Goal: Complete application form

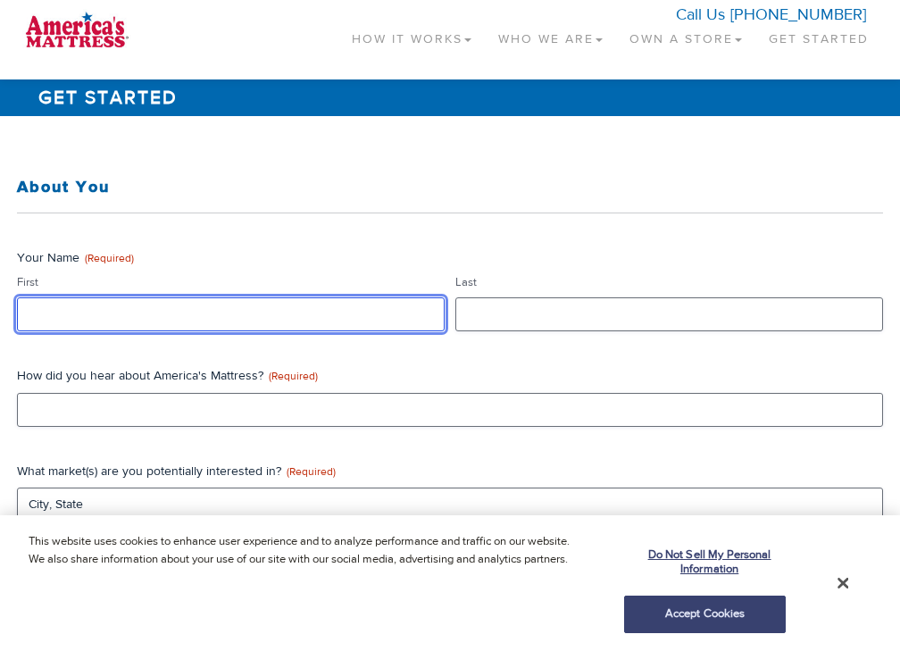
type input "data"
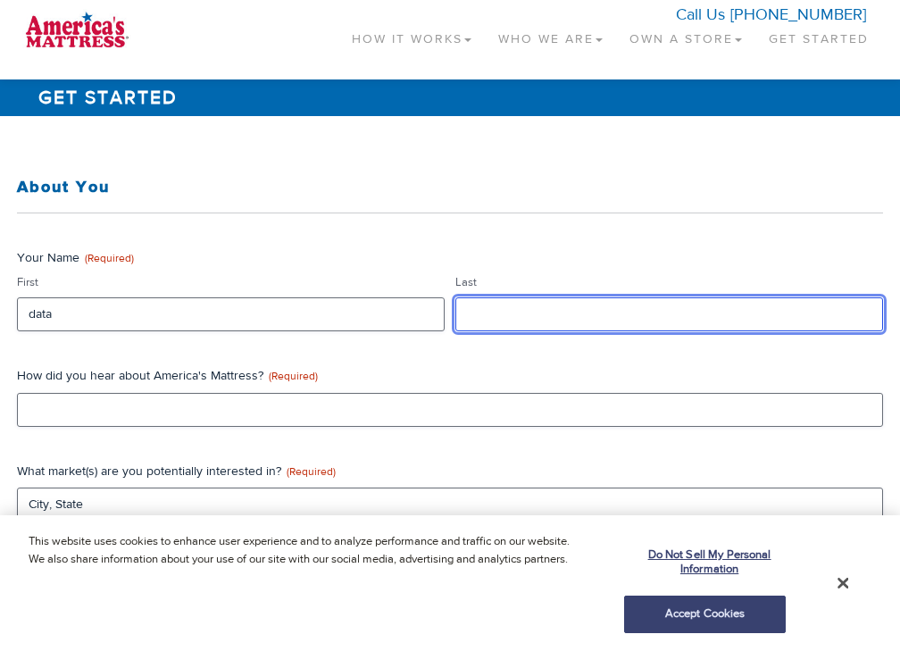
type input "data"
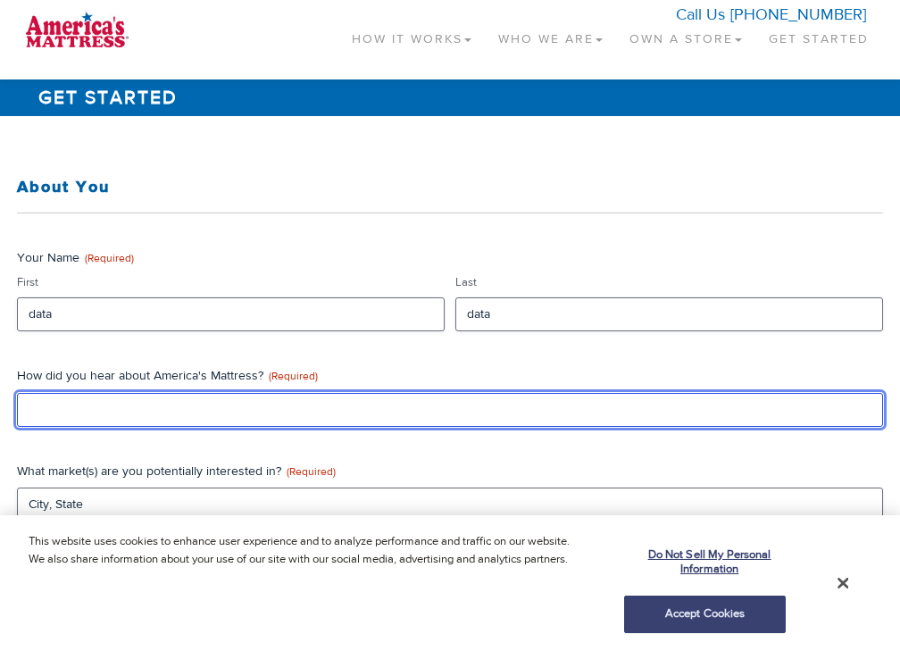
type input "data"
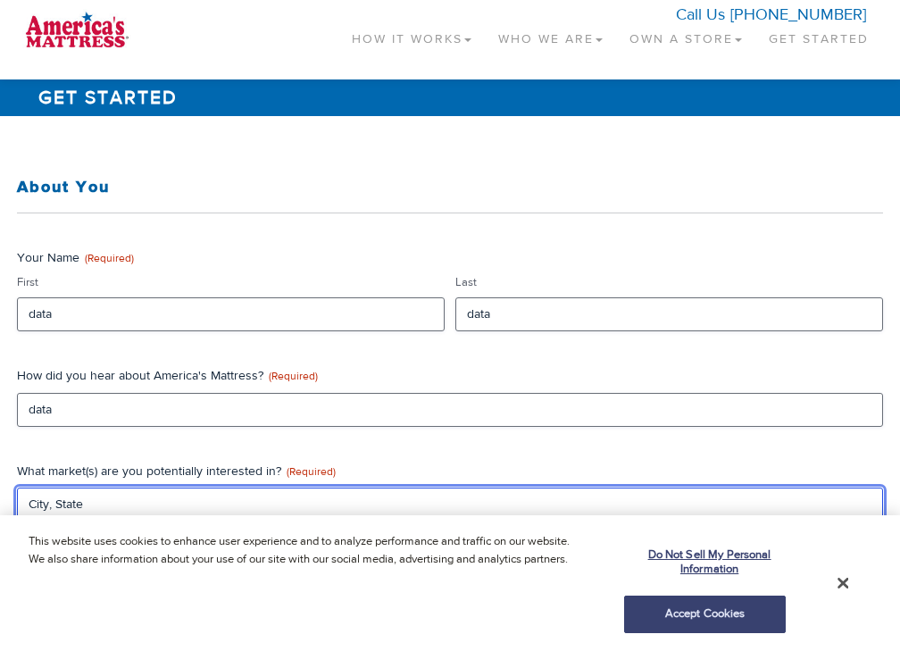
type input "CA"
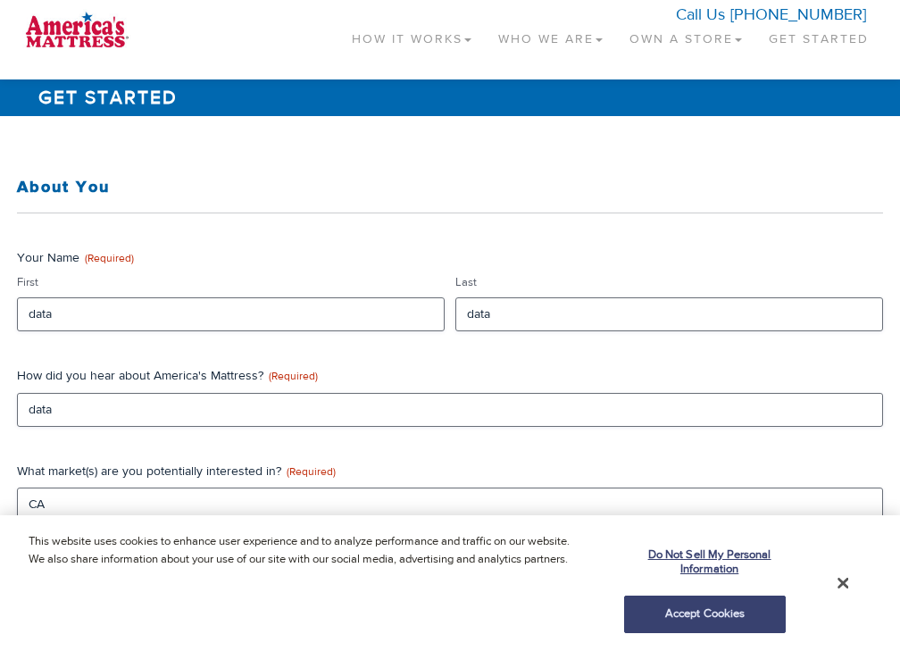
type input "data"
type textarea "data"
click at [336, 471] on span "(Required)" at bounding box center [311, 471] width 49 height 14
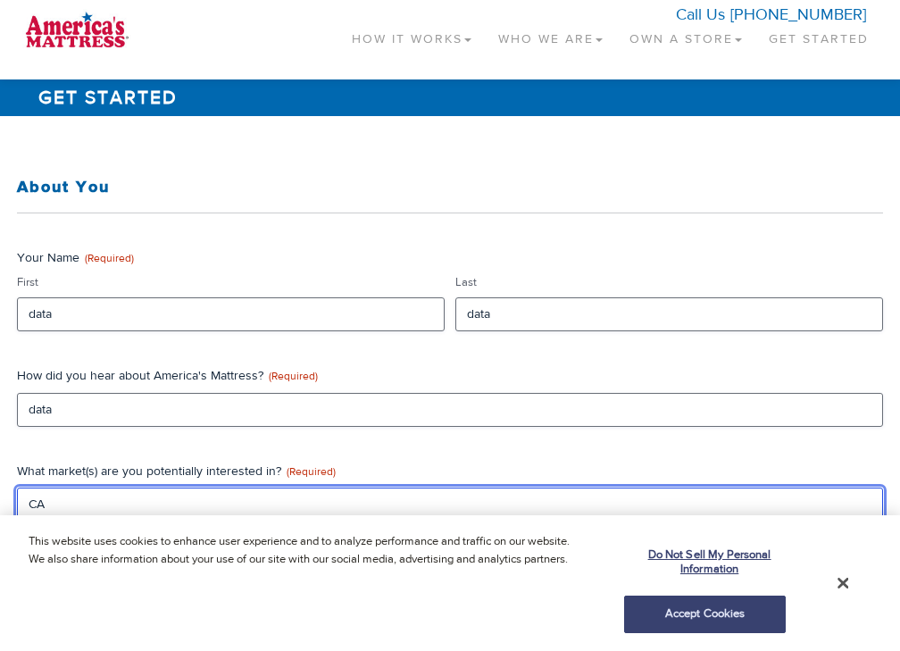
click at [362, 487] on input "CA" at bounding box center [450, 504] width 866 height 34
